Goal: Task Accomplishment & Management: Manage account settings

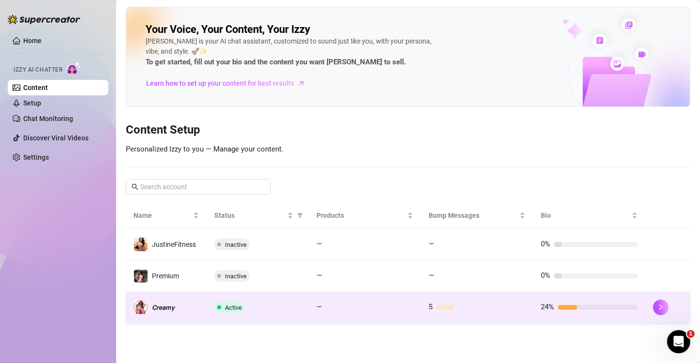
click at [597, 308] on div at bounding box center [598, 307] width 80 height 5
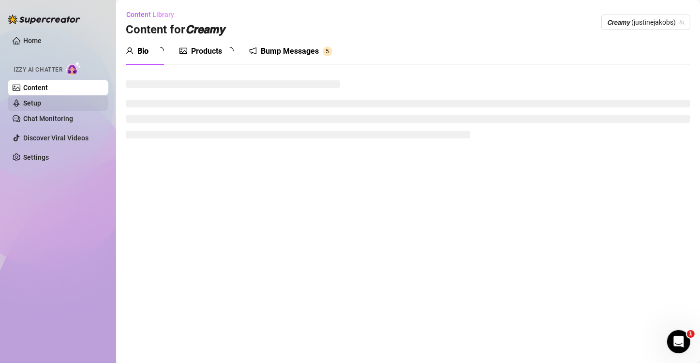
drag, startPoint x: 305, startPoint y: 49, endPoint x: 70, endPoint y: 103, distance: 241.3
click at [305, 48] on div "Bump Messages" at bounding box center [290, 51] width 58 height 12
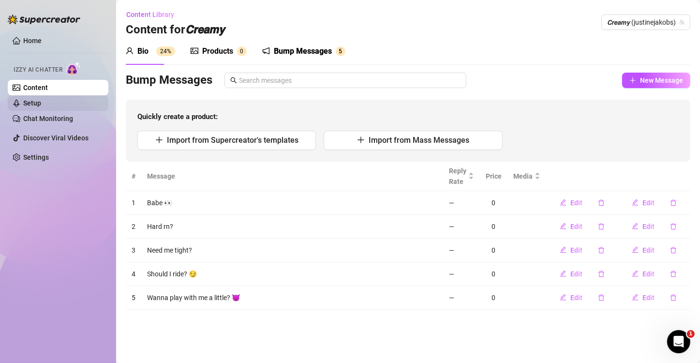
click at [41, 102] on link "Setup" at bounding box center [32, 103] width 18 height 8
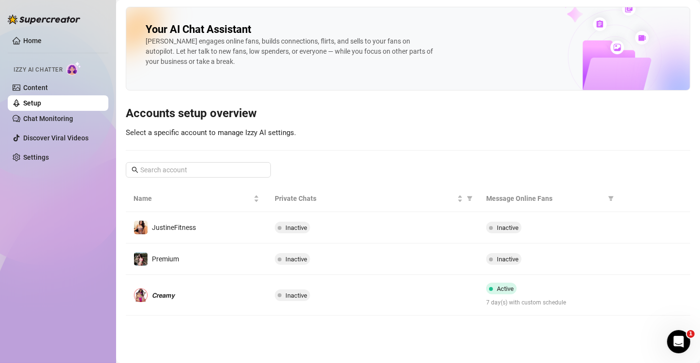
click at [41, 100] on link "Setup" at bounding box center [32, 103] width 18 height 8
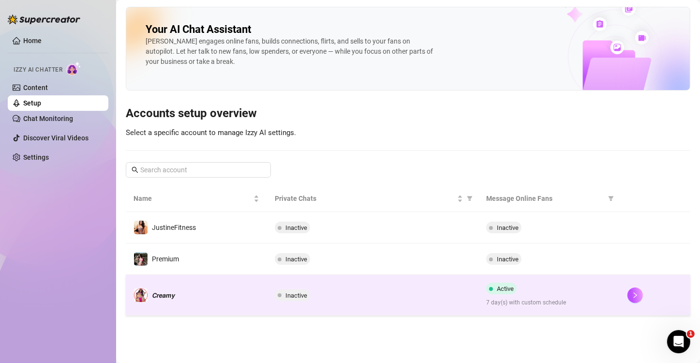
click at [396, 295] on div "Inactive" at bounding box center [373, 295] width 196 height 12
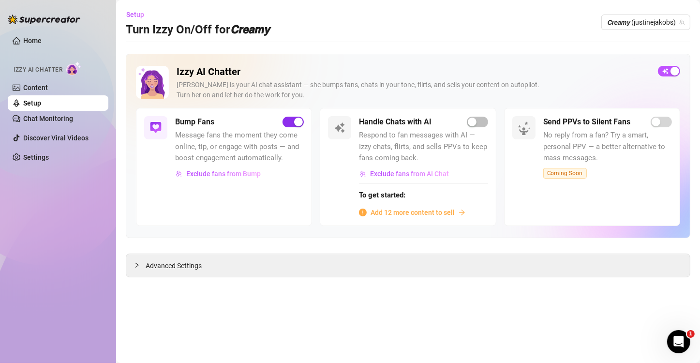
click at [298, 121] on div "button" at bounding box center [298, 122] width 9 height 9
